Goal: Find contact information: Find contact information

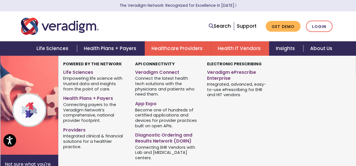
scroll to position [28, 0]
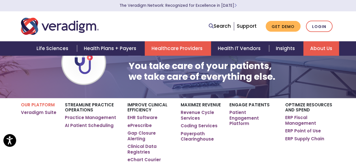
click at [325, 46] on link "About Us" at bounding box center [321, 48] width 36 height 14
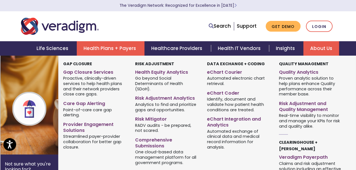
click at [110, 50] on link "Health Plans + Payers" at bounding box center [111, 48] width 68 height 14
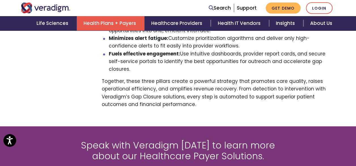
scroll to position [679, 0]
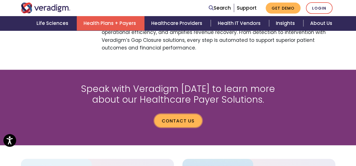
click at [168, 114] on link "Contact us" at bounding box center [178, 120] width 48 height 13
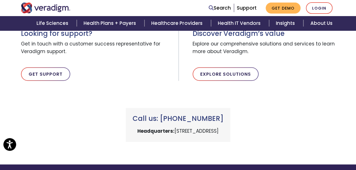
scroll to position [356, 0]
